Goal: Information Seeking & Learning: Learn about a topic

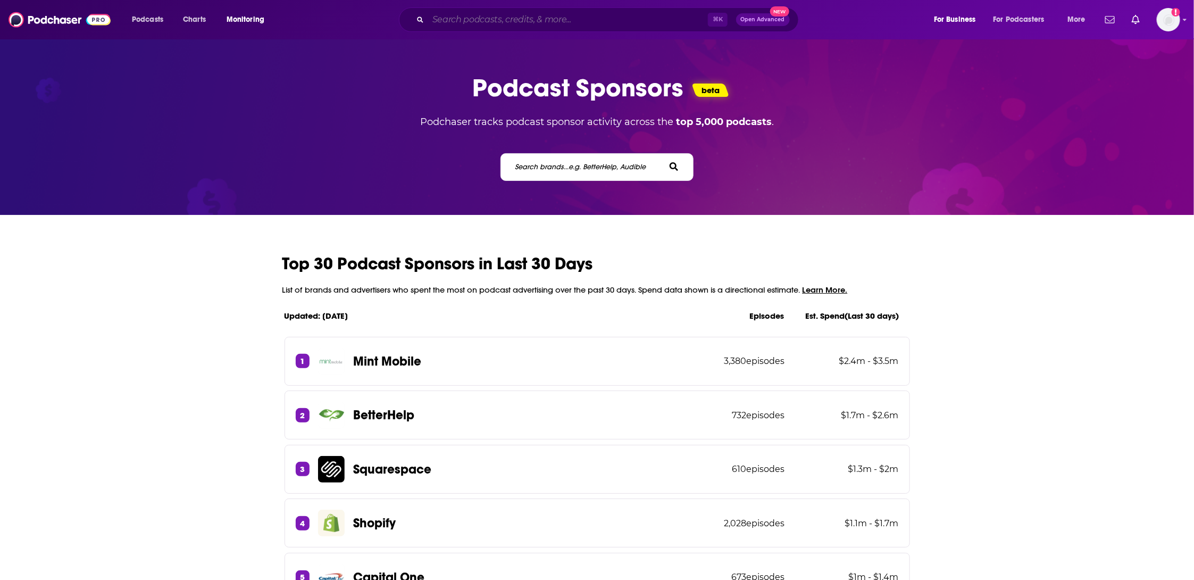
click at [522, 23] on input "Search podcasts, credits, & more..." at bounding box center [568, 19] width 280 height 17
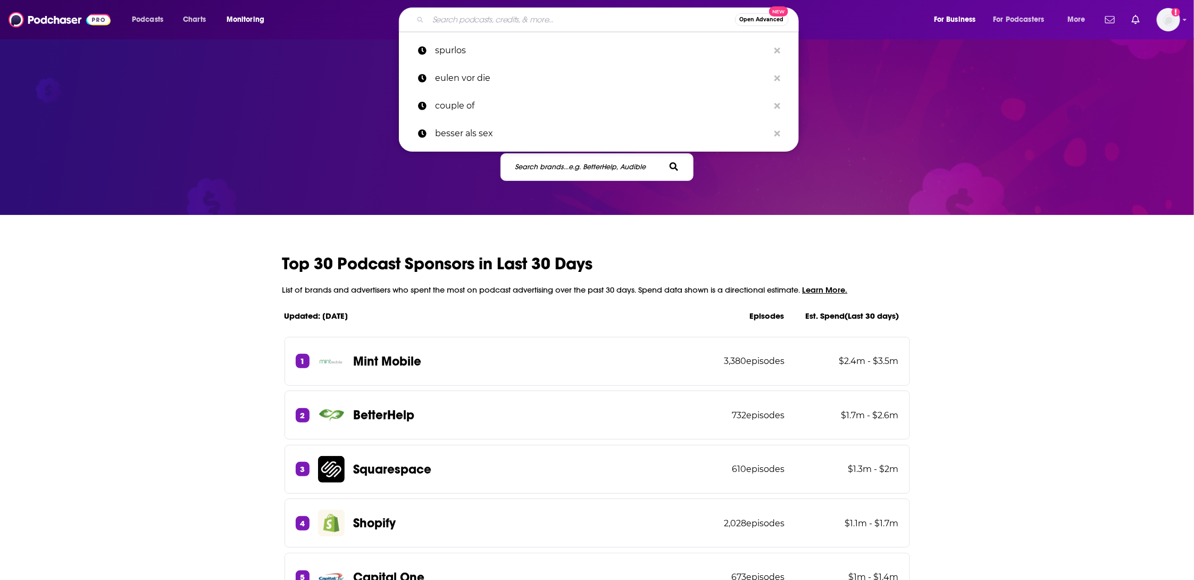
paste input "[PERSON_NAME] [PERSON_NAME]"
type input "[PERSON_NAME] [PERSON_NAME]"
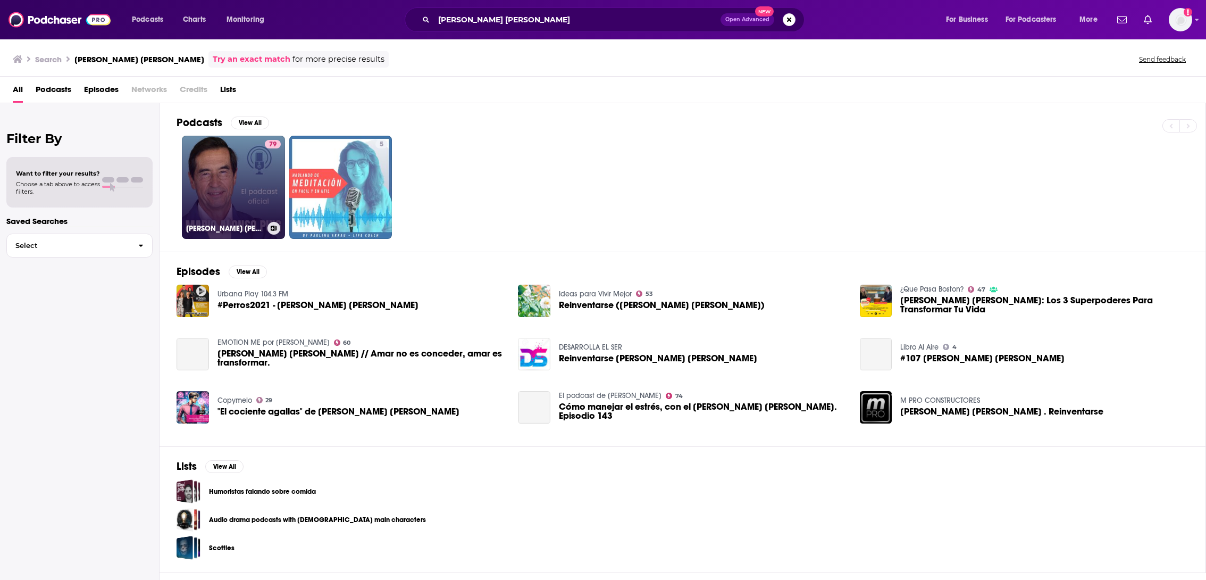
click at [243, 178] on link "79 [PERSON_NAME] [PERSON_NAME]" at bounding box center [233, 187] width 103 height 103
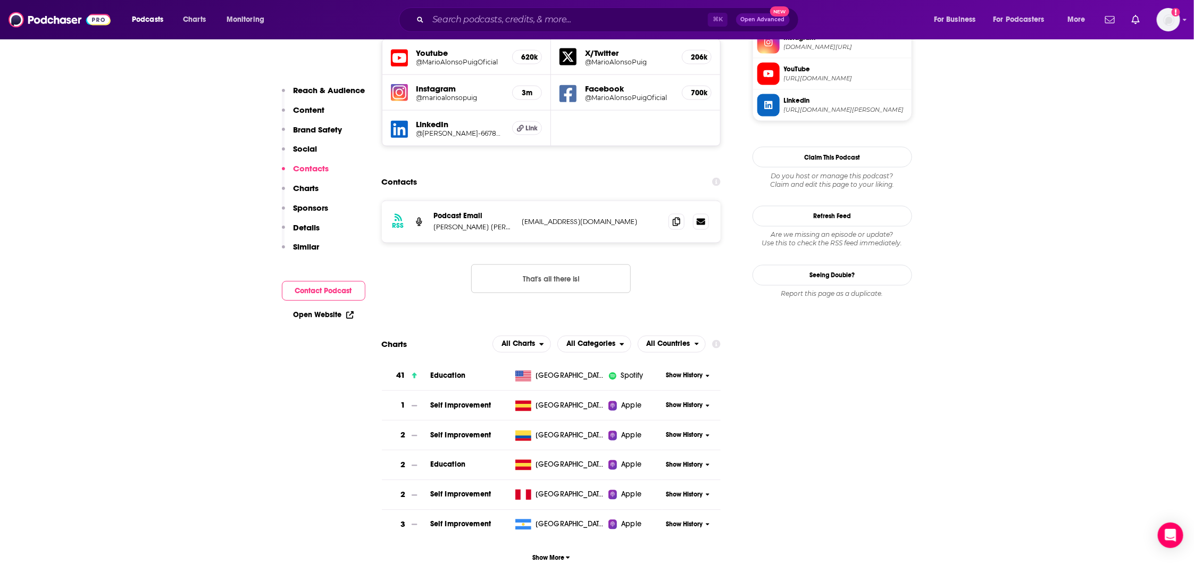
scroll to position [1006, 0]
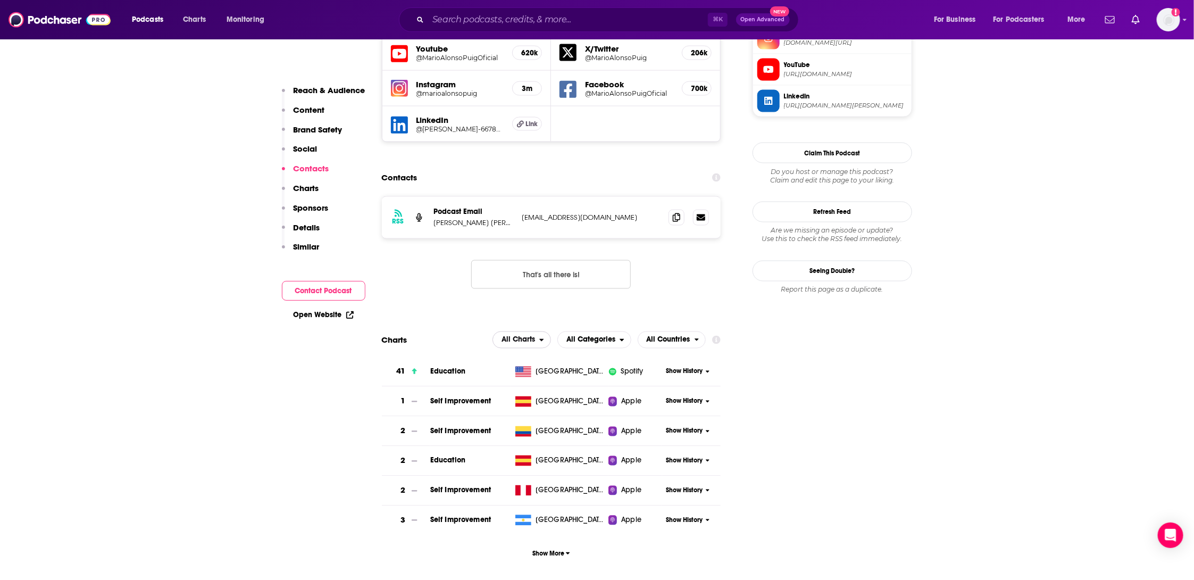
click at [530, 331] on span "All Charts" at bounding box center [516, 340] width 46 height 18
click at [598, 336] on span "All Categories" at bounding box center [590, 339] width 49 height 7
click at [605, 369] on span "Top Podcasts" at bounding box center [612, 372] width 97 height 6
click at [686, 336] on span "All Countries" at bounding box center [669, 339] width 44 height 7
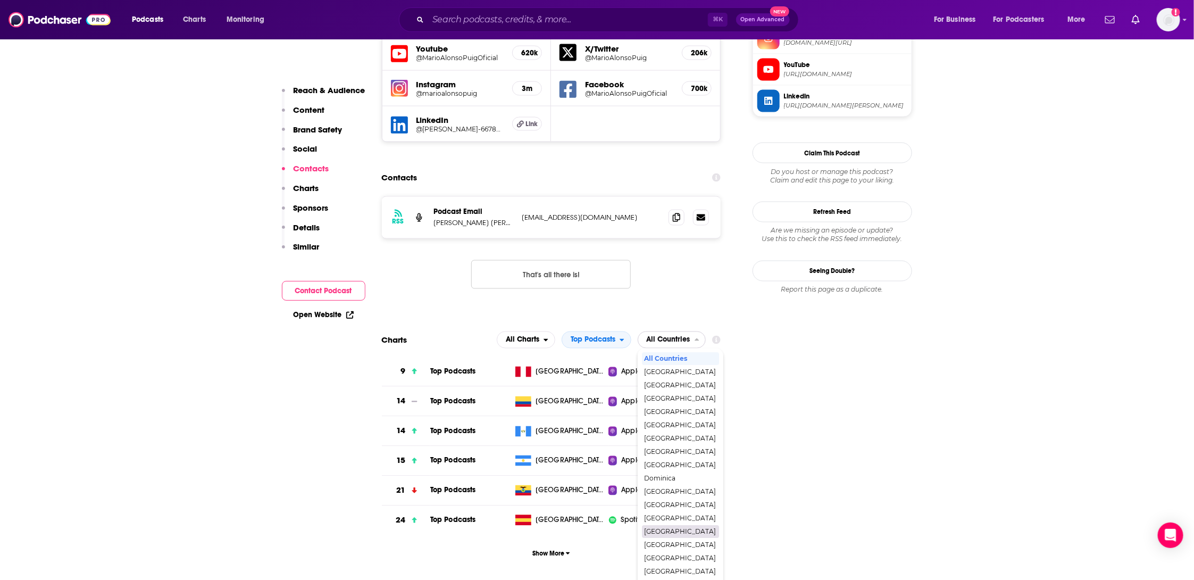
scroll to position [177, 0]
click at [679, 549] on span "[GEOGRAPHIC_DATA]" at bounding box center [680, 552] width 72 height 6
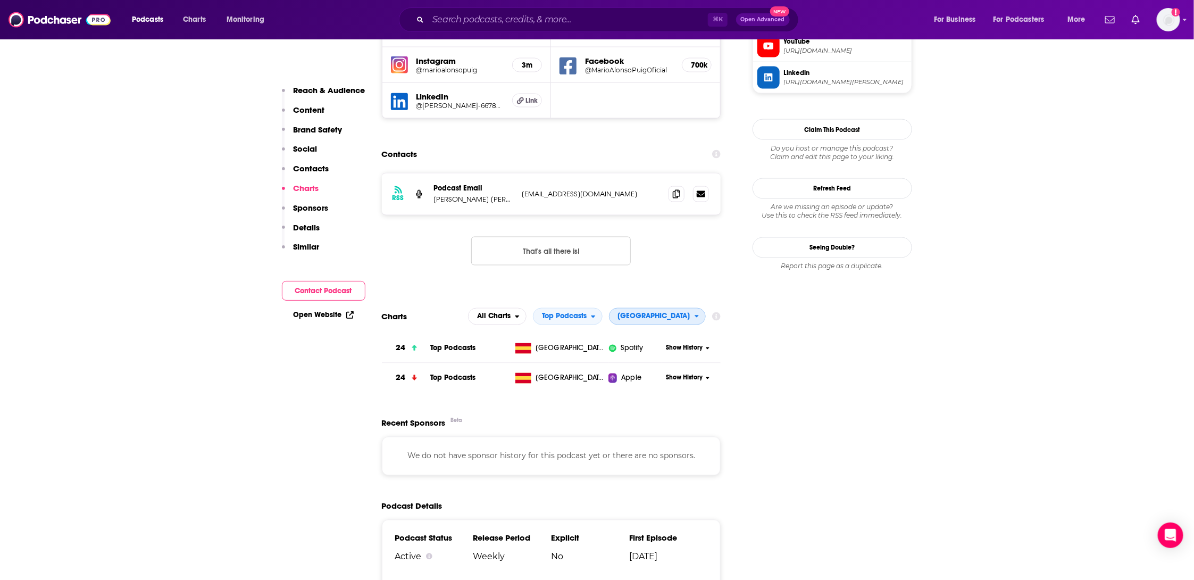
scroll to position [1008, 0]
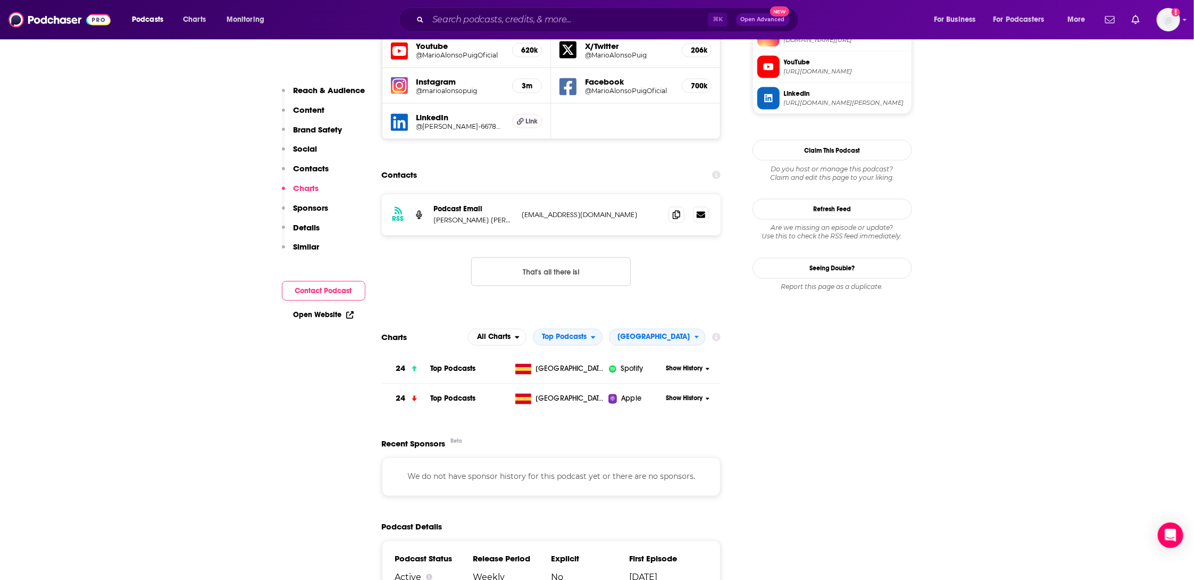
drag, startPoint x: 655, startPoint y: 304, endPoint x: 639, endPoint y: 304, distance: 16.0
click at [603, 329] on h2 "Top Podcasts" at bounding box center [568, 337] width 70 height 17
click at [587, 333] on span "Top Podcasts" at bounding box center [564, 336] width 45 height 7
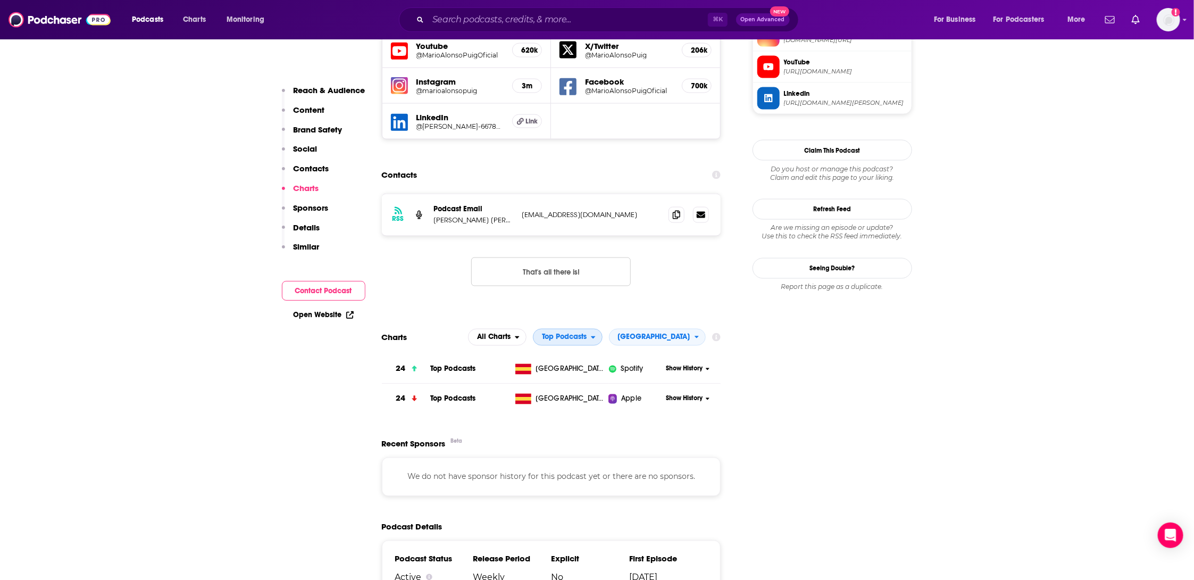
click at [587, 333] on span "Top Podcasts" at bounding box center [564, 336] width 45 height 7
click at [696, 333] on icon "open menu" at bounding box center [697, 336] width 5 height 7
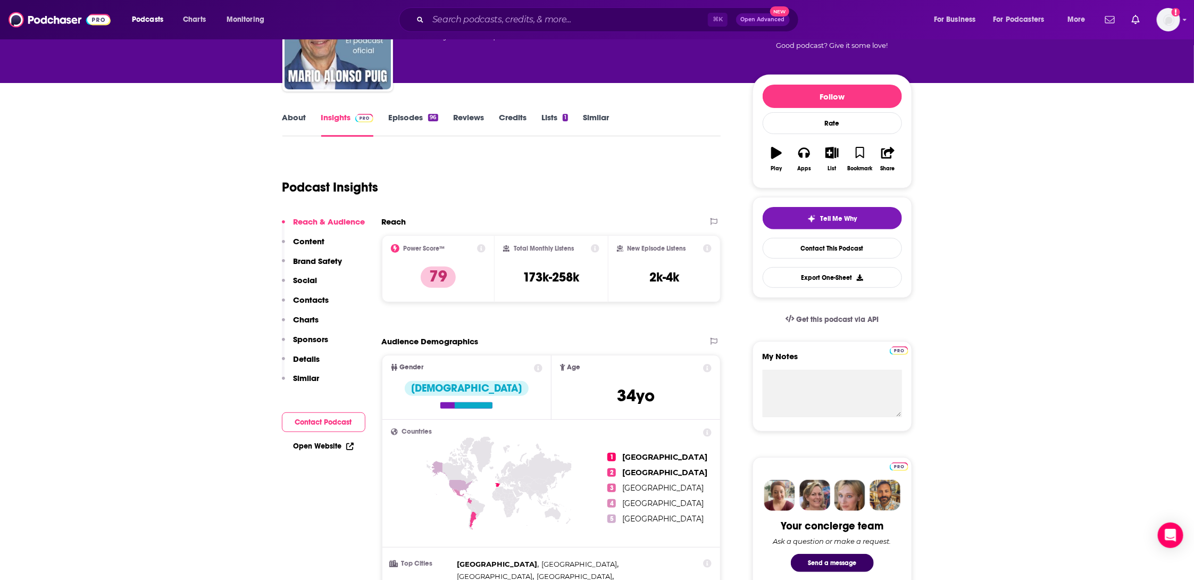
scroll to position [0, 0]
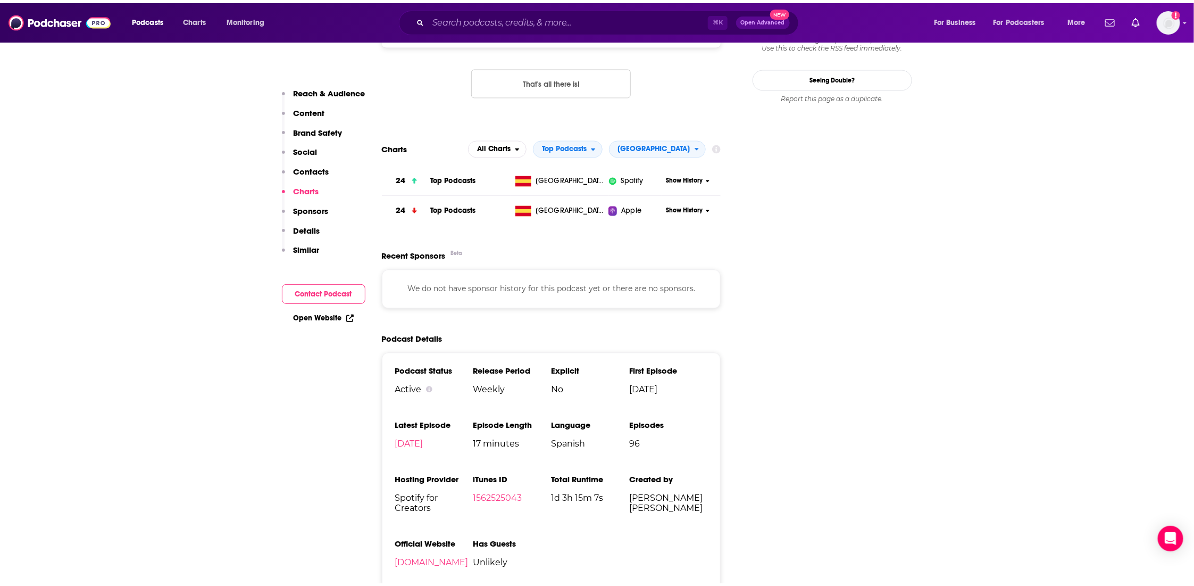
scroll to position [1052, 0]
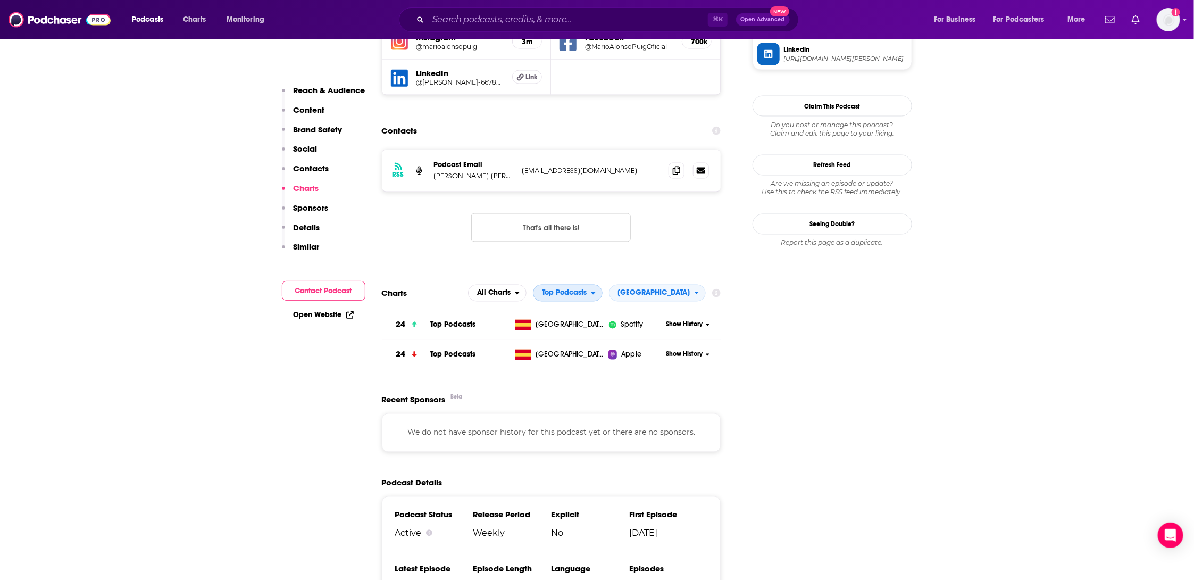
click at [596, 289] on icon "open menu" at bounding box center [593, 292] width 5 height 7
click at [596, 289] on icon "close menu" at bounding box center [593, 292] width 5 height 7
click at [596, 289] on icon "open menu" at bounding box center [593, 292] width 5 height 7
click at [621, 336] on span "Education" at bounding box center [587, 339] width 97 height 6
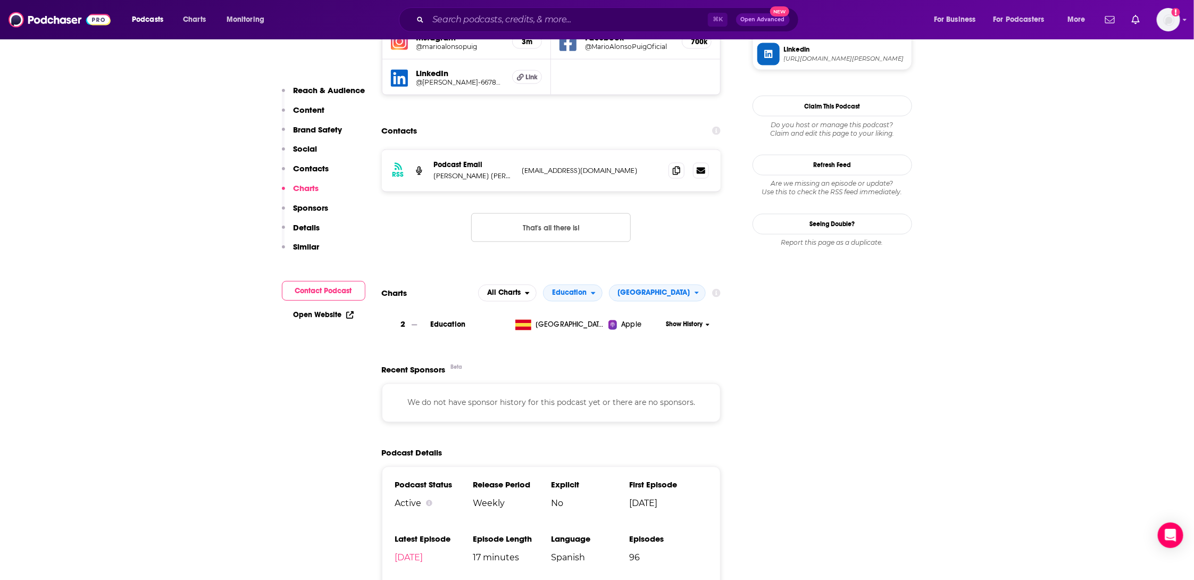
drag, startPoint x: 892, startPoint y: 318, endPoint x: 843, endPoint y: 321, distance: 48.5
click at [591, 285] on span "Education" at bounding box center [567, 294] width 47 height 18
drag, startPoint x: 645, startPoint y: 311, endPoint x: 695, endPoint y: 316, distance: 50.3
click at [646, 349] on span "Education / Self-Improvement" at bounding box center [597, 352] width 97 height 6
